Goal: Task Accomplishment & Management: Manage account settings

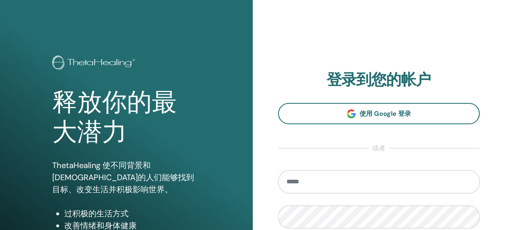
click at [321, 178] on input "email" at bounding box center [379, 181] width 202 height 23
type input "*"
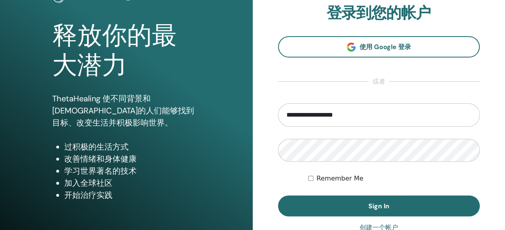
scroll to position [68, 0]
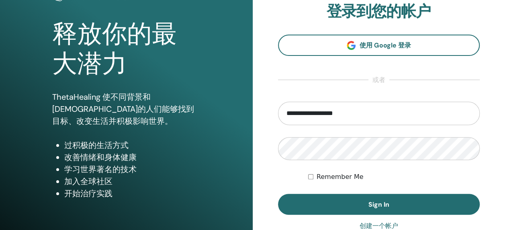
type input "**********"
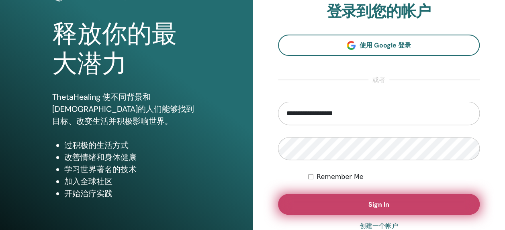
click at [365, 212] on button "Sign In" at bounding box center [379, 204] width 202 height 21
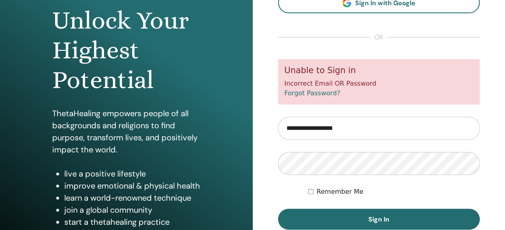
scroll to position [102, 0]
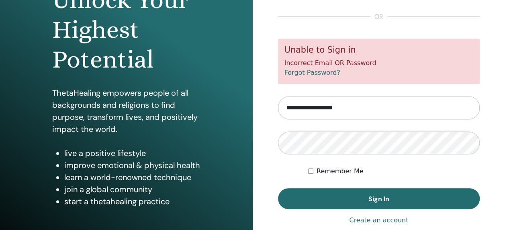
click at [382, 221] on link "Create an account" at bounding box center [378, 220] width 59 height 10
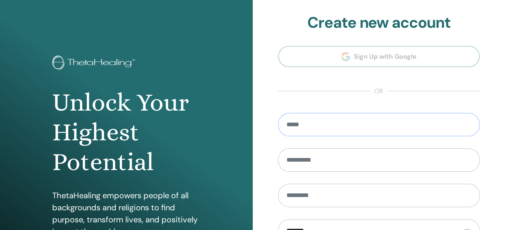
click at [343, 128] on input "email" at bounding box center [379, 124] width 202 height 23
type input "**********"
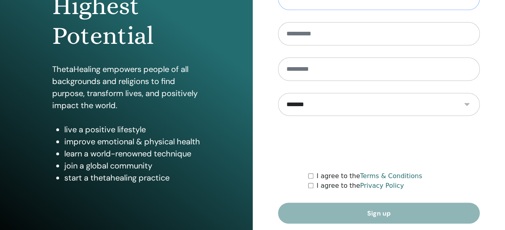
scroll to position [141, 0]
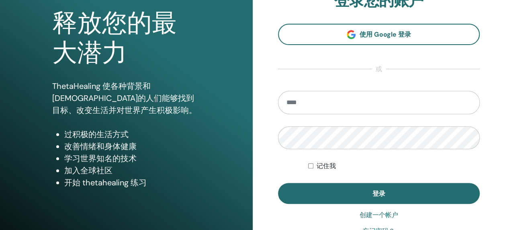
scroll to position [93, 0]
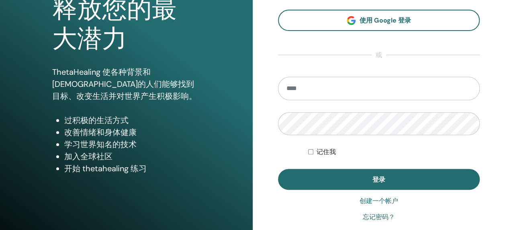
click at [370, 92] on input "email" at bounding box center [379, 88] width 202 height 23
type input "*"
type input "**********"
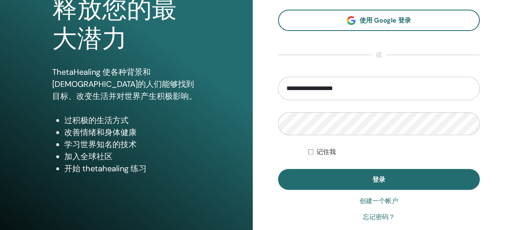
click at [376, 215] on link "忘记密码？" at bounding box center [379, 217] width 32 height 10
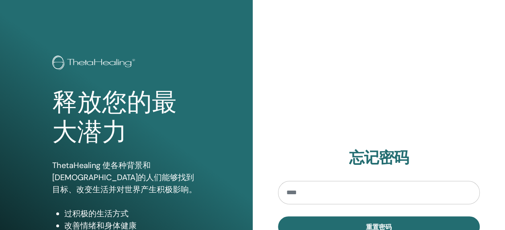
click at [341, 196] on input "email" at bounding box center [379, 192] width 202 height 23
click at [327, 192] on input "*" at bounding box center [379, 192] width 202 height 23
type input "*"
type input "**********"
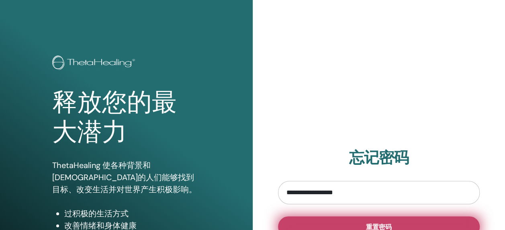
click at [371, 228] on span "重置密码" at bounding box center [379, 227] width 26 height 8
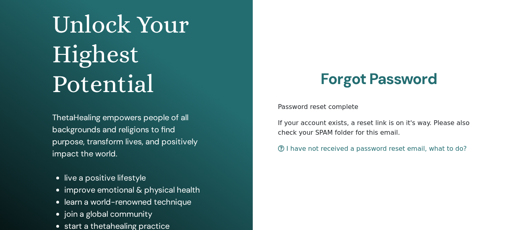
scroll to position [85, 0]
